Goal: Information Seeking & Learning: Learn about a topic

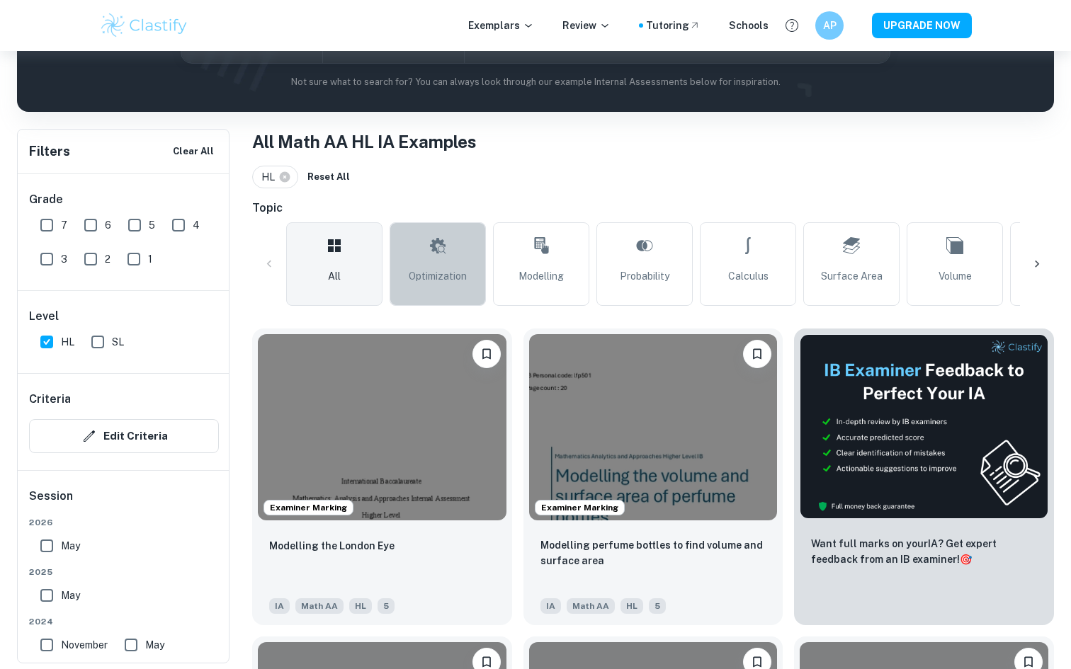
click at [422, 232] on link "Optimization" at bounding box center [438, 264] width 96 height 84
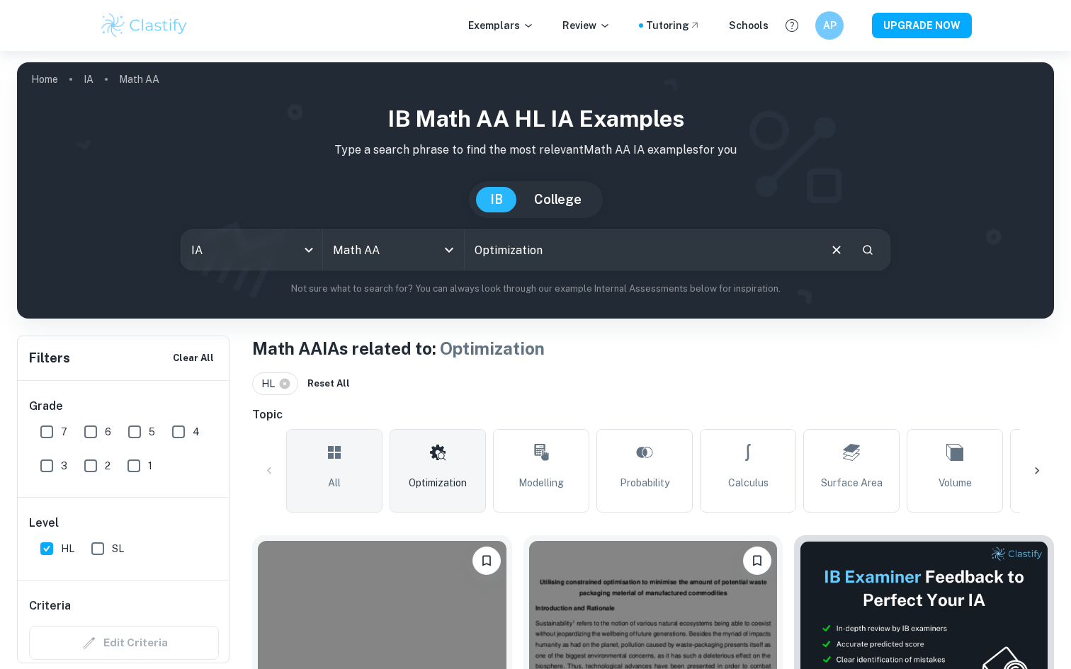
click at [353, 468] on link "All" at bounding box center [334, 471] width 96 height 84
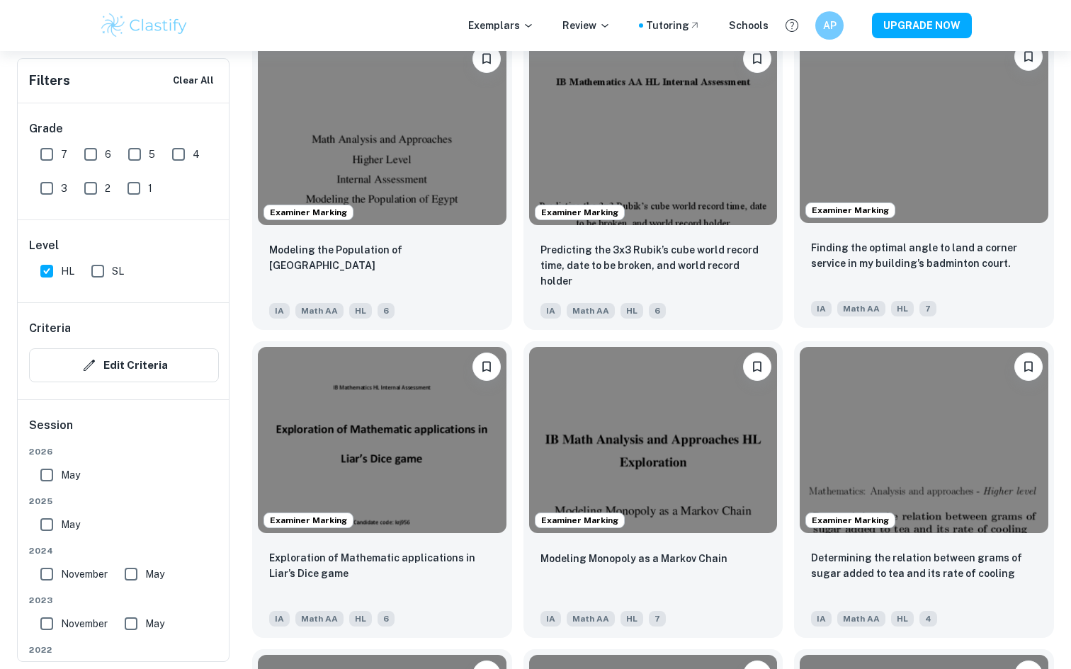
scroll to position [2987, 0]
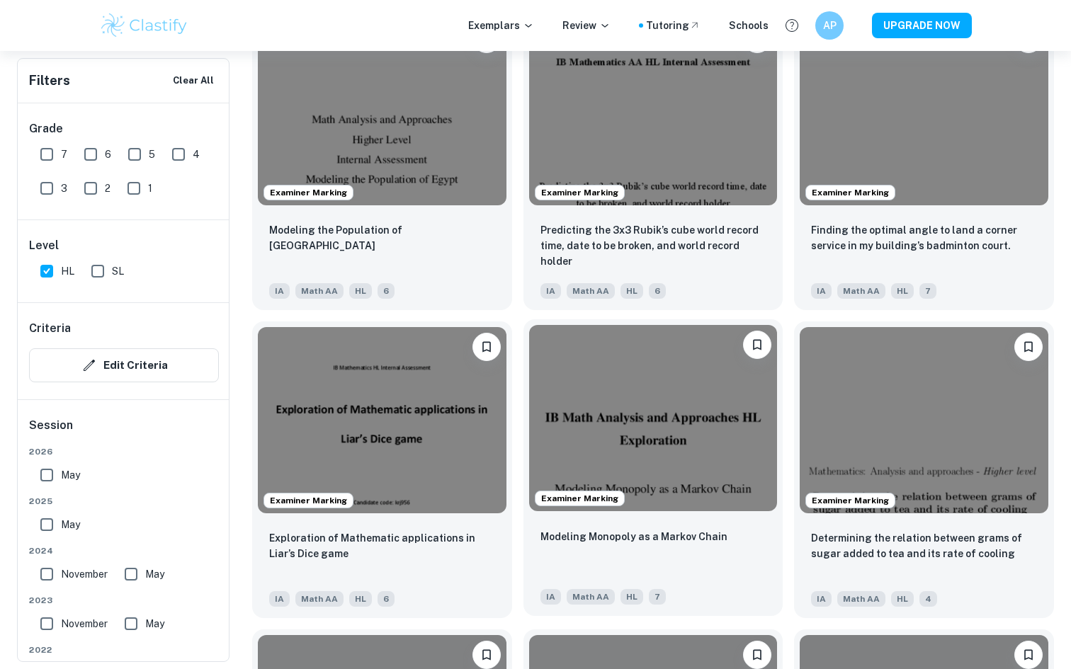
click at [715, 441] on img at bounding box center [653, 418] width 249 height 186
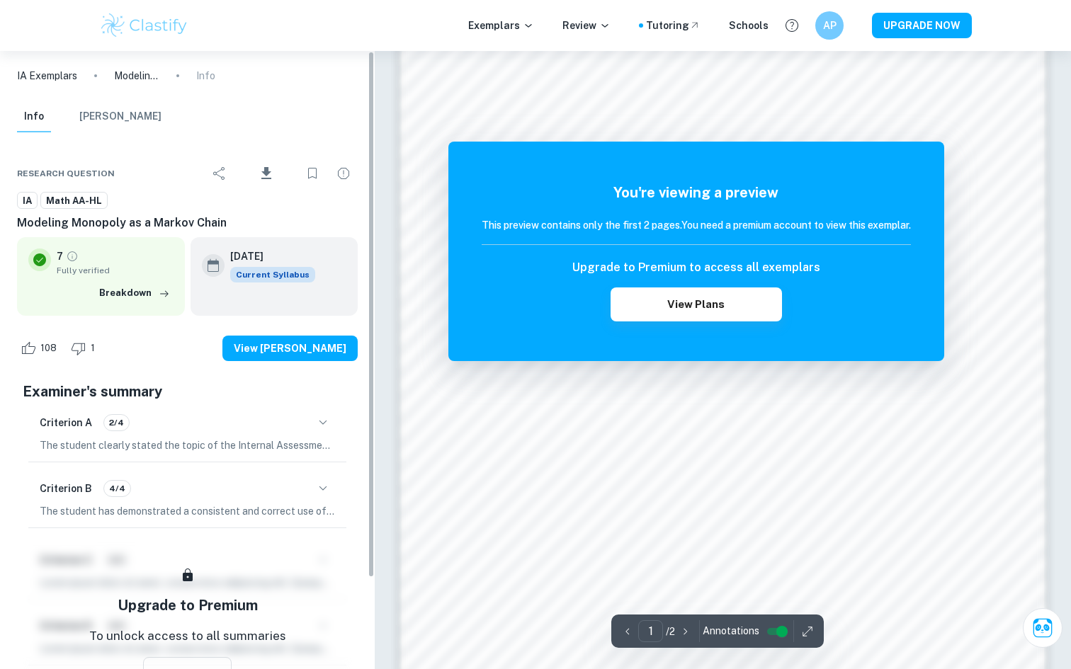
scroll to position [1164, 0]
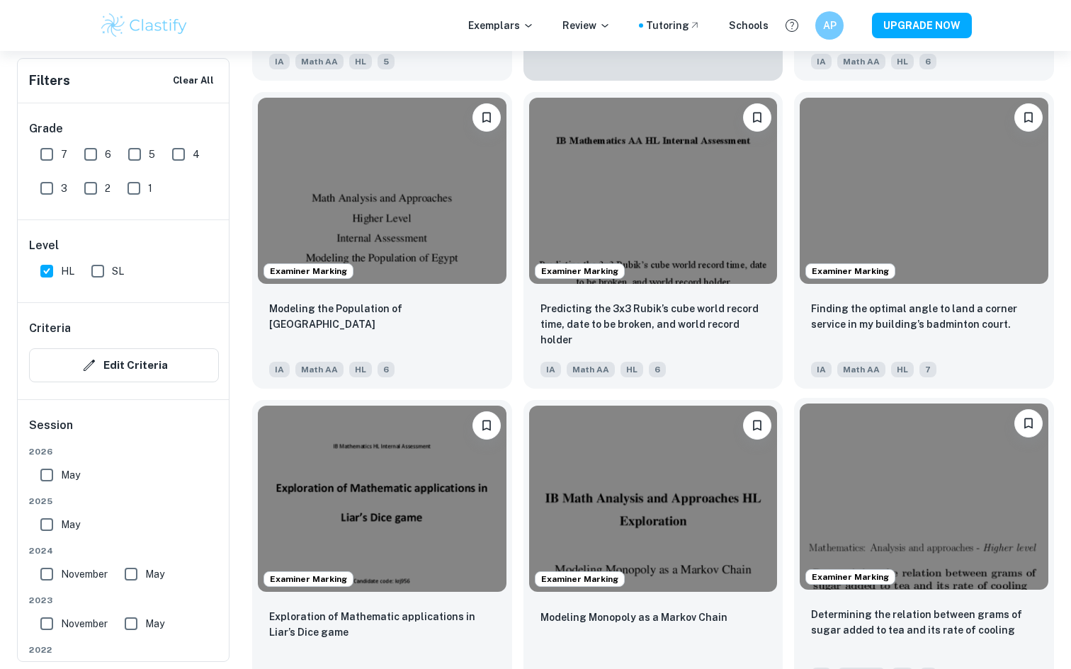
scroll to position [2863, 0]
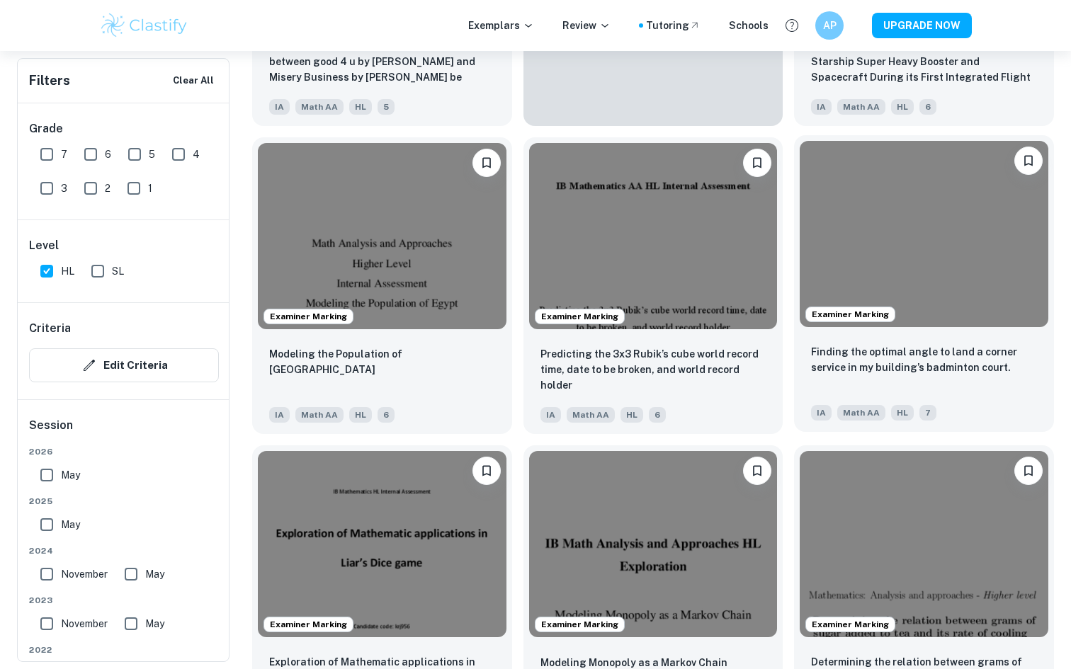
click at [909, 266] on img at bounding box center [924, 234] width 249 height 186
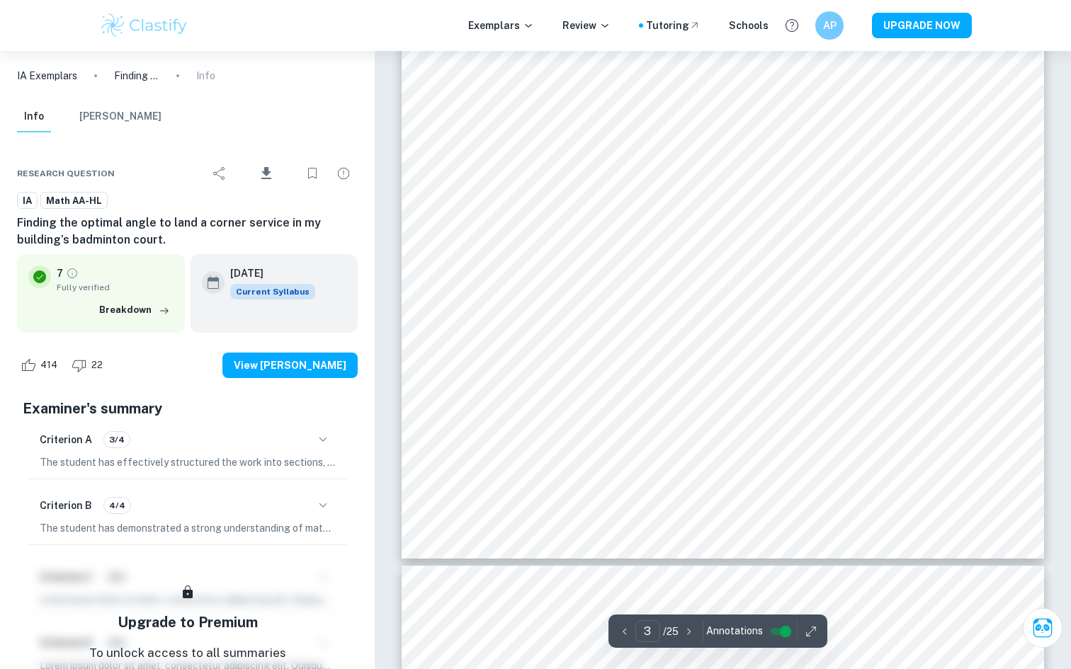
scroll to position [2454, 0]
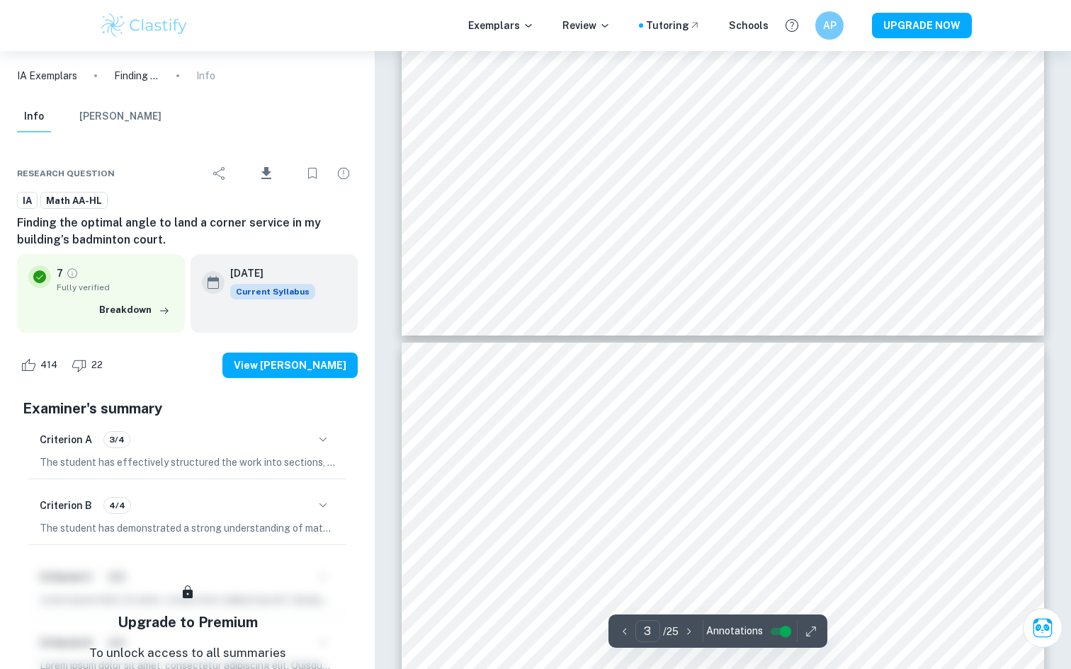
type input "4"
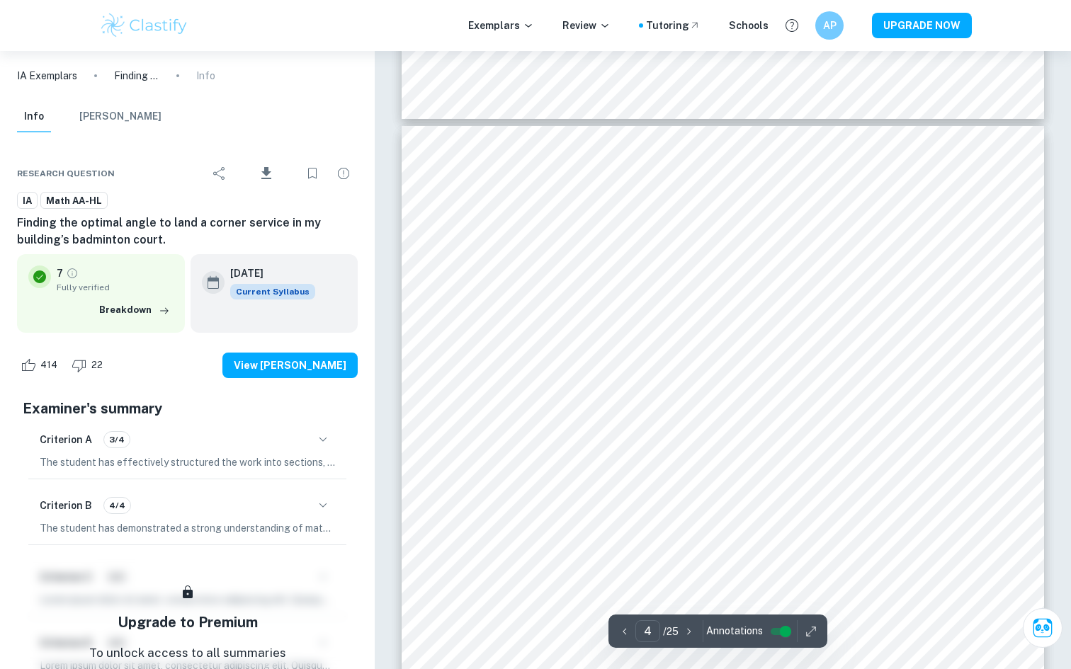
scroll to position [2910, 0]
